Goal: Task Accomplishment & Management: Manage account settings

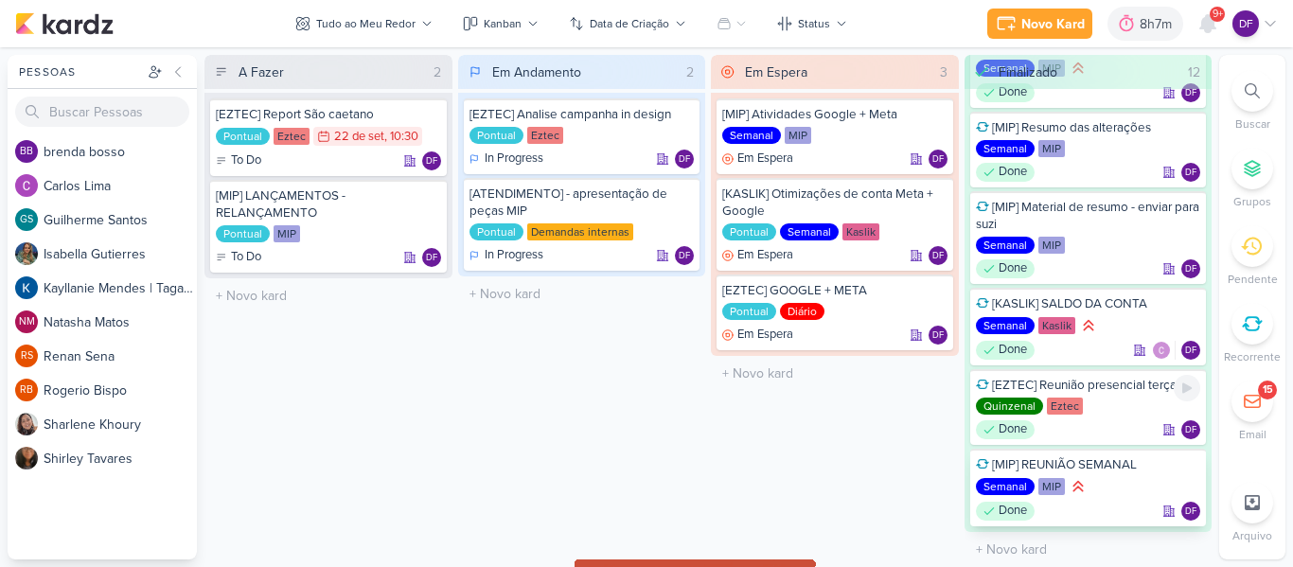
scroll to position [589, 0]
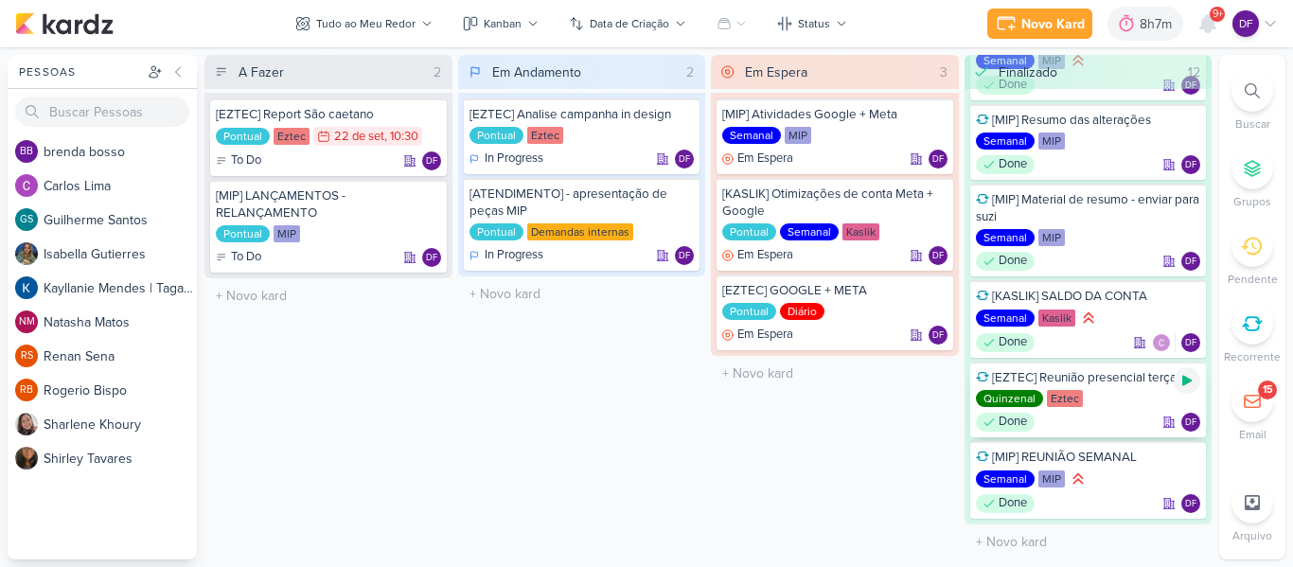
click at [1186, 382] on icon at bounding box center [1186, 381] width 9 height 10
click at [1186, 382] on icon at bounding box center [1186, 380] width 9 height 9
click at [1153, 11] on div "8h7m" at bounding box center [1146, 24] width 76 height 34
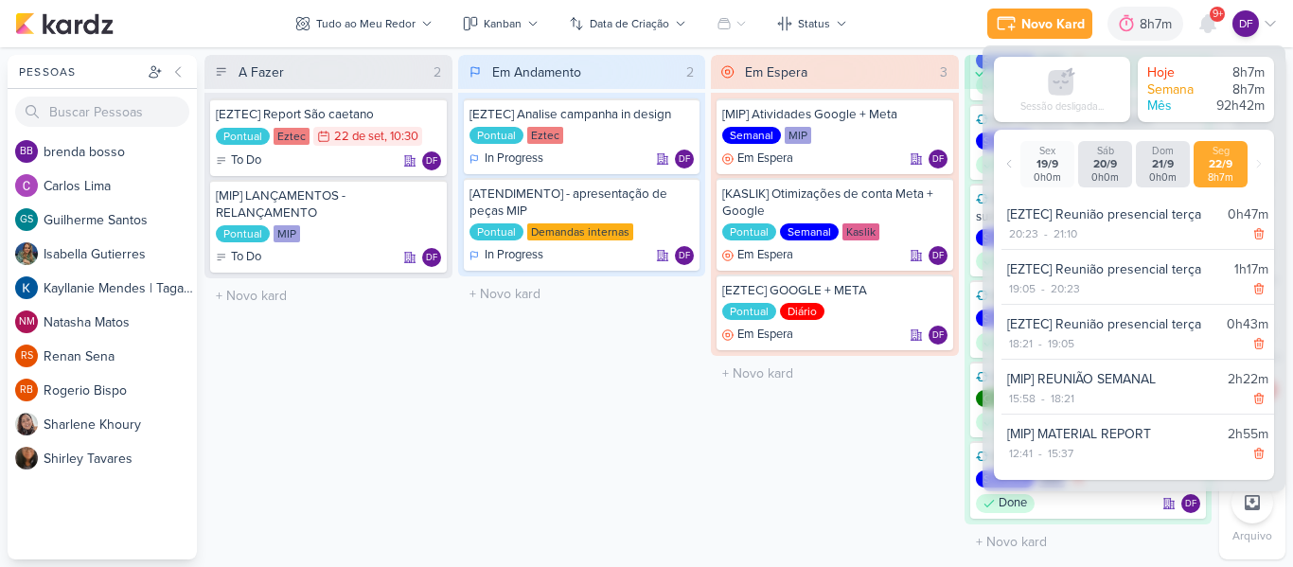
click at [801, 459] on div "Em Espera 3 [MIP] Atividades Google + Meta Semanal MIP Em Espera DF" at bounding box center [835, 307] width 248 height 505
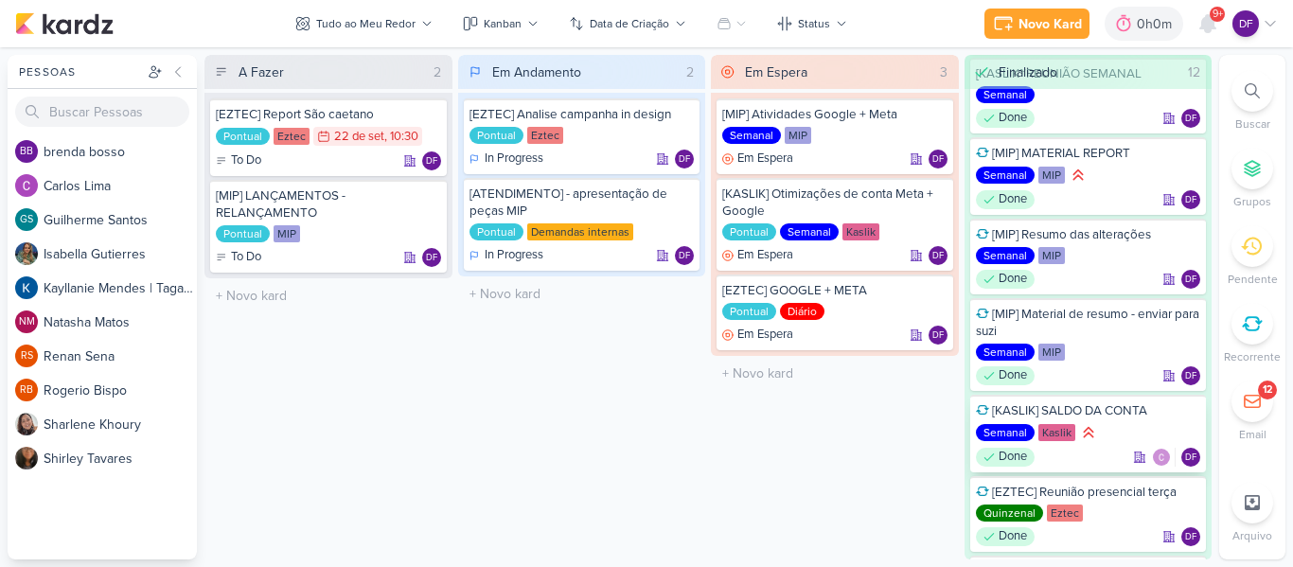
scroll to position [554, 0]
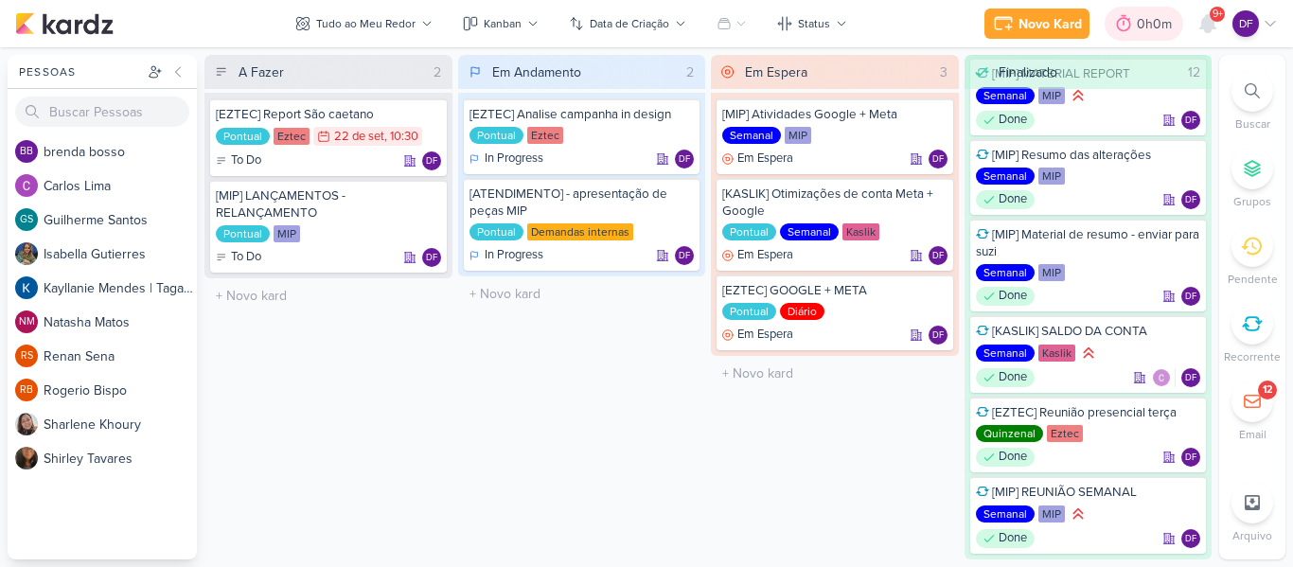
click at [1146, 26] on div "0h0m" at bounding box center [1157, 24] width 41 height 20
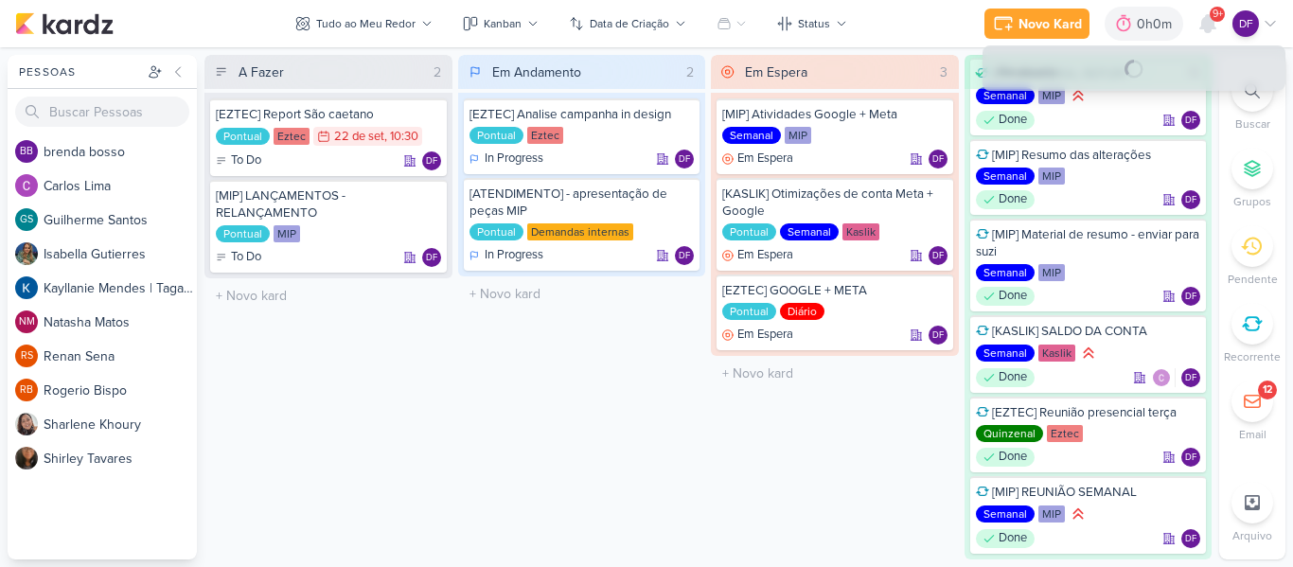
select select "0"
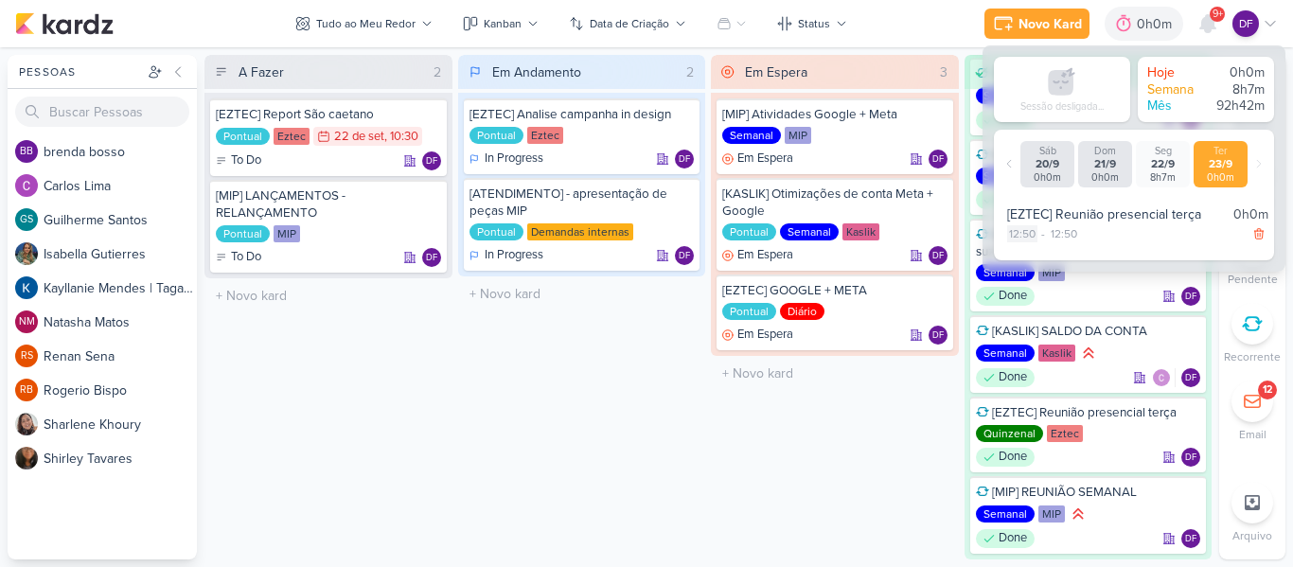
click at [1021, 231] on div "12:50" at bounding box center [1022, 233] width 30 height 17
select select "12"
select select "50"
click at [1018, 261] on select "00 01 02 03 04 05 06 07 08 09 10 11 12 13 14 15 16 17 18 19 20 21 22 23" at bounding box center [1020, 257] width 27 height 23
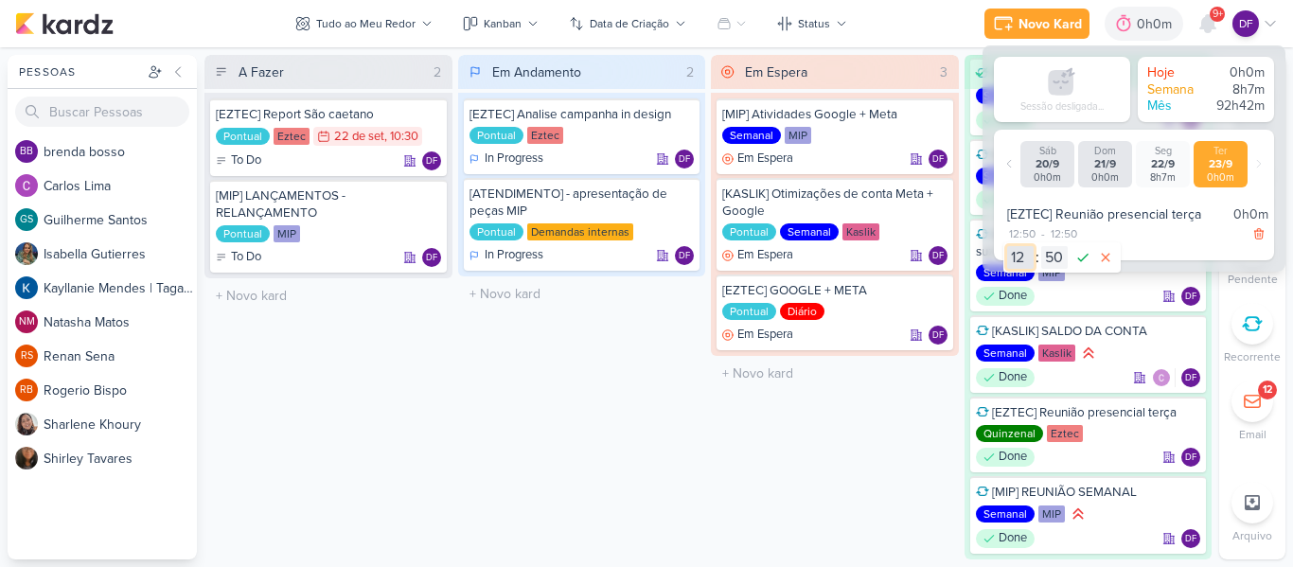
click at [1018, 261] on select "00 01 02 03 04 05 06 07 08 09 10 11 12 13 14 15 16 17 18 19 20 21 22 23" at bounding box center [1020, 257] width 27 height 23
select select "10"
click at [1007, 246] on select "00 01 02 03 04 05 06 07 08 09 10 11 12 13 14 15 16 17 18 19 20 21 22 23" at bounding box center [1020, 257] width 27 height 23
click at [1052, 253] on select "00 01 02 03 04 05 06 07 08 09 10 11 12 13 14 15 16 17 18 19 20 21 22 23 24 25 2…" at bounding box center [1054, 257] width 27 height 23
select select "0"
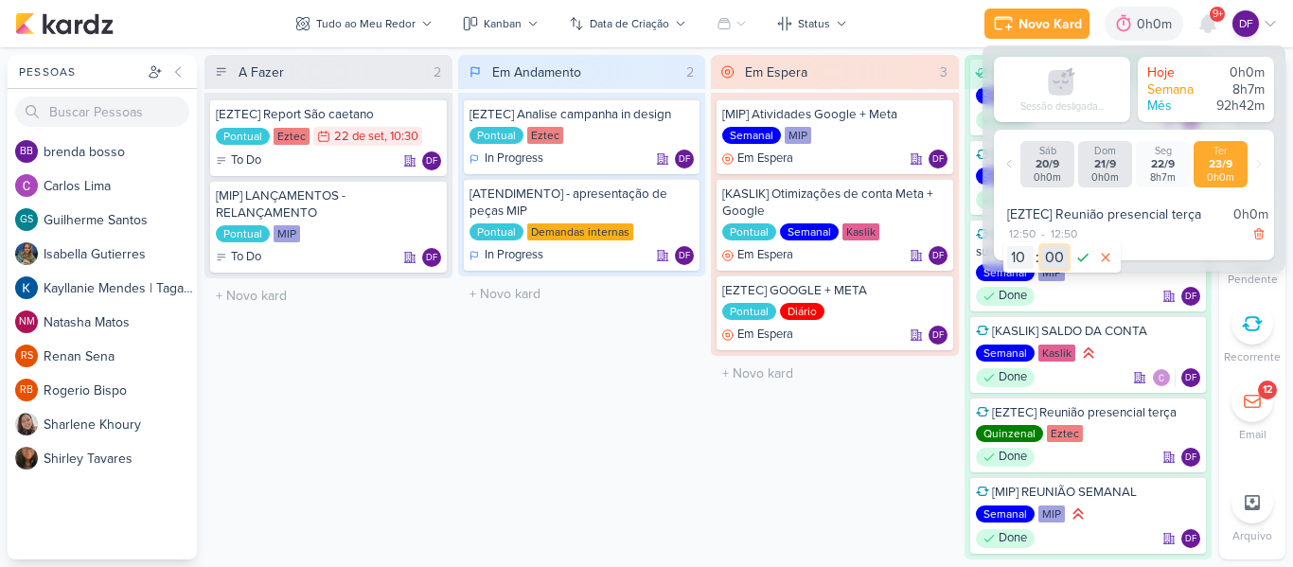
click at [1041, 246] on select "00 01 02 03 04 05 06 07 08 09 10 11 12 13 14 15 16 17 18 19 20 21 22 23 24 25 2…" at bounding box center [1054, 257] width 27 height 23
click at [1085, 255] on icon at bounding box center [1083, 257] width 23 height 23
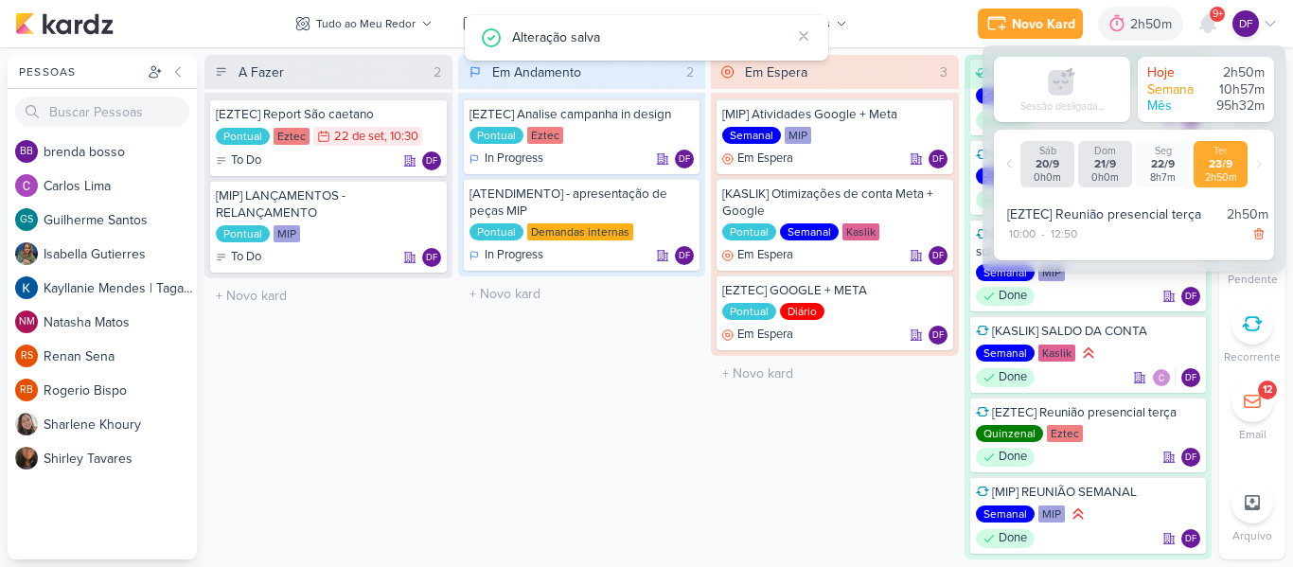
click at [778, 467] on div "Em Espera 3 [MIP] Atividades Google + Meta Semanal MIP Em Espera DF" at bounding box center [835, 307] width 248 height 505
